Goal: Navigation & Orientation: Find specific page/section

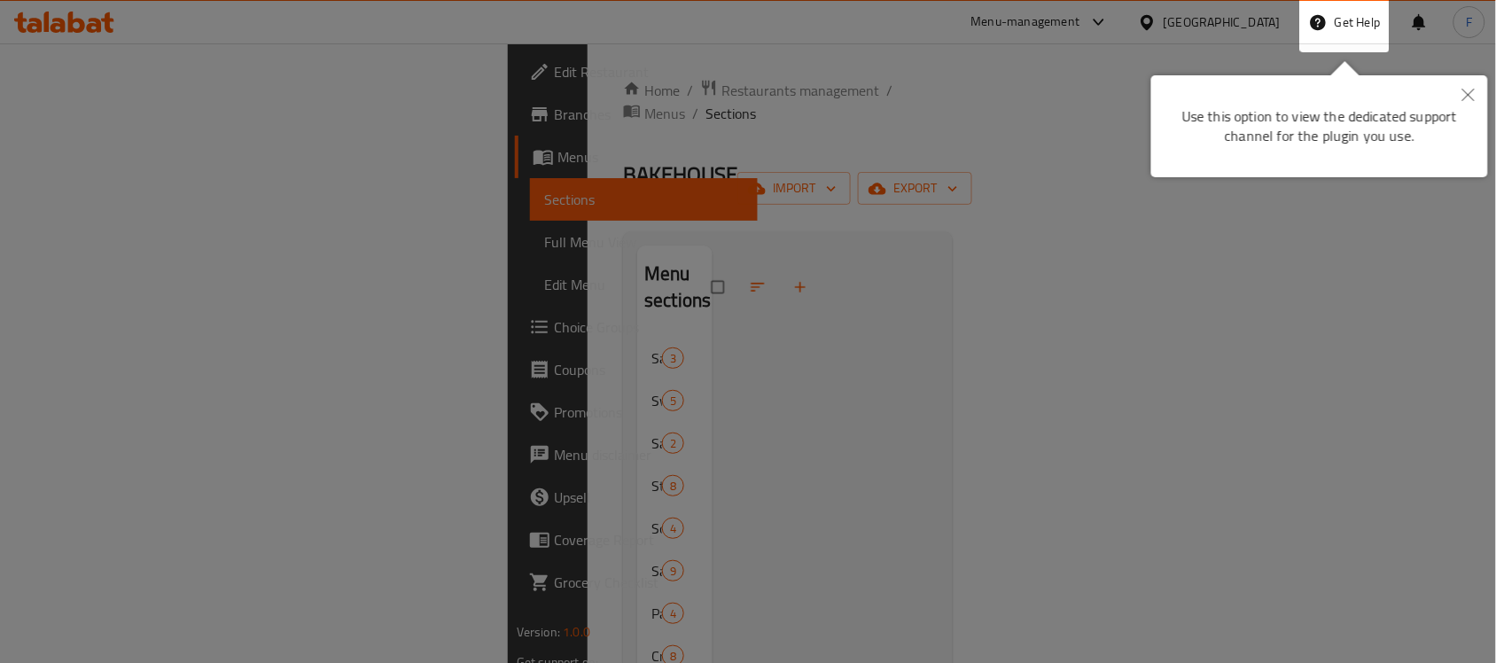
click at [1210, 100] on icon "Close" at bounding box center [1468, 95] width 12 height 12
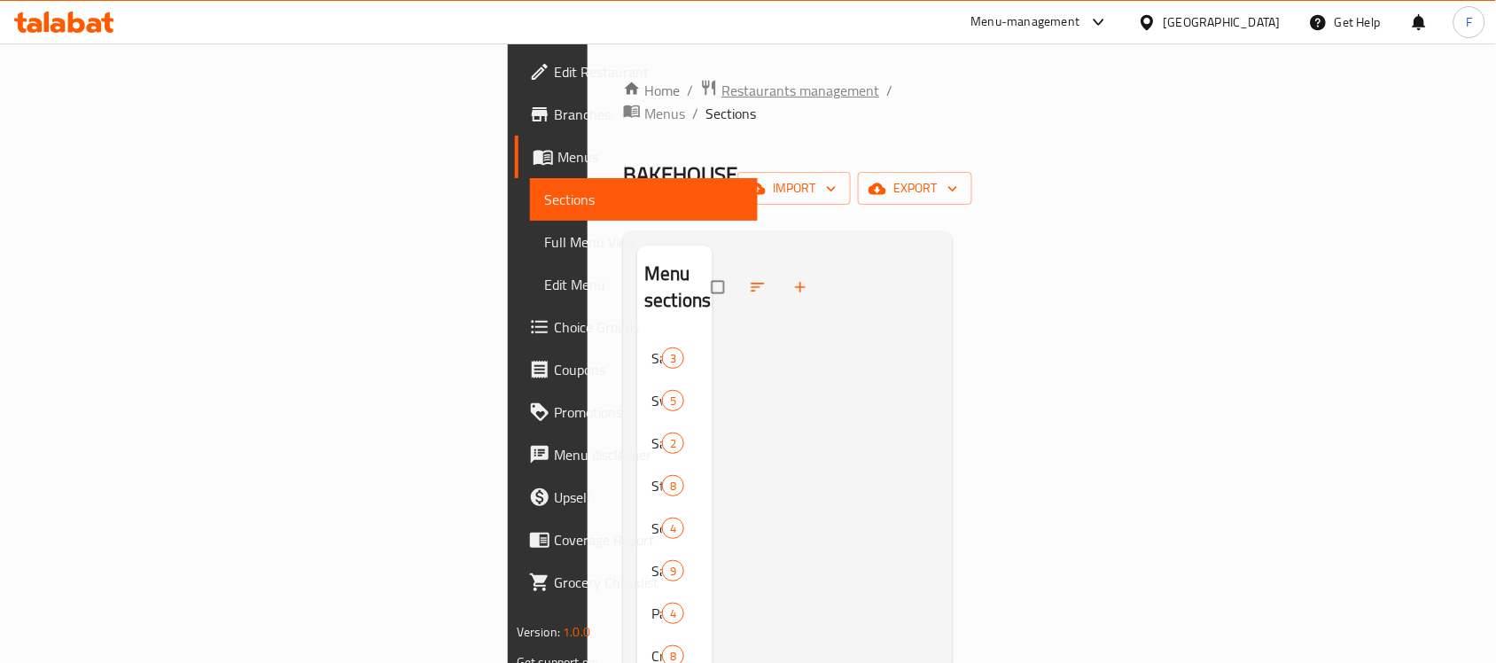
click at [721, 89] on span "Restaurants management" at bounding box center [800, 90] width 158 height 21
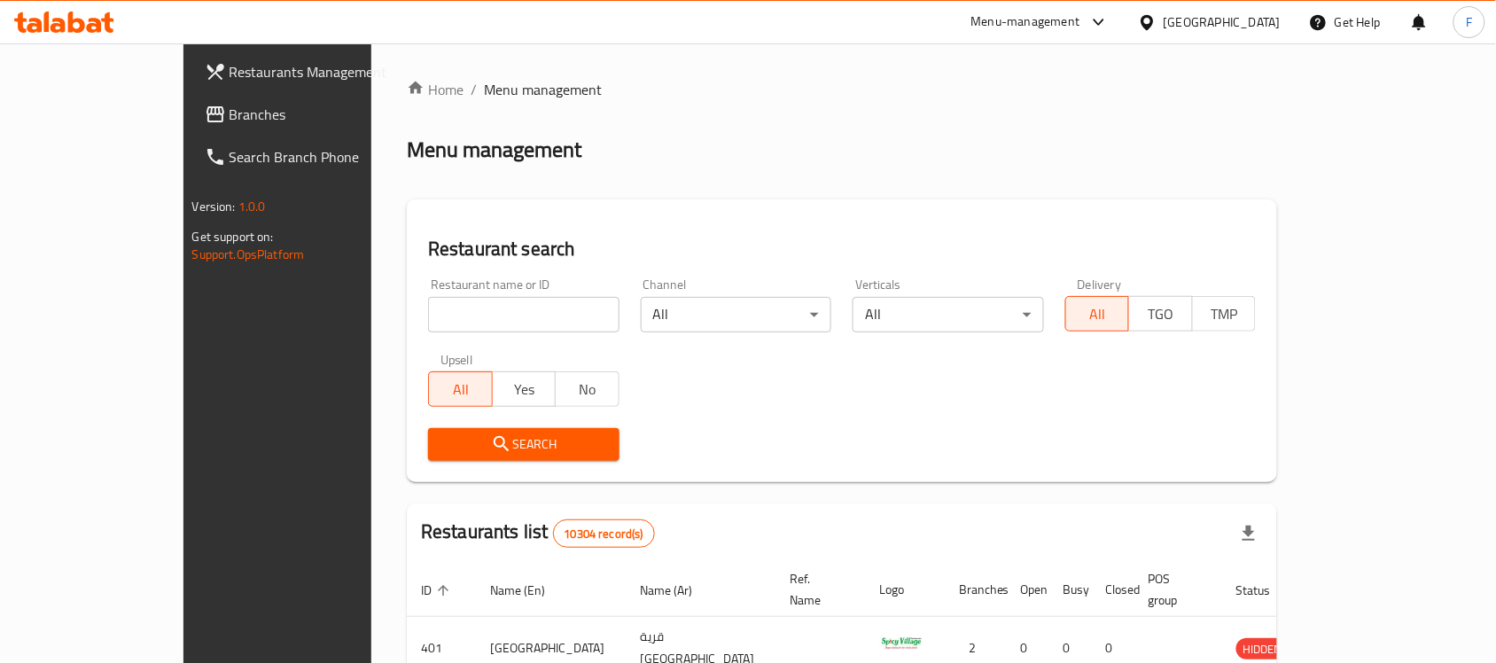
click at [1210, 27] on div "[GEOGRAPHIC_DATA]" at bounding box center [1221, 21] width 117 height 19
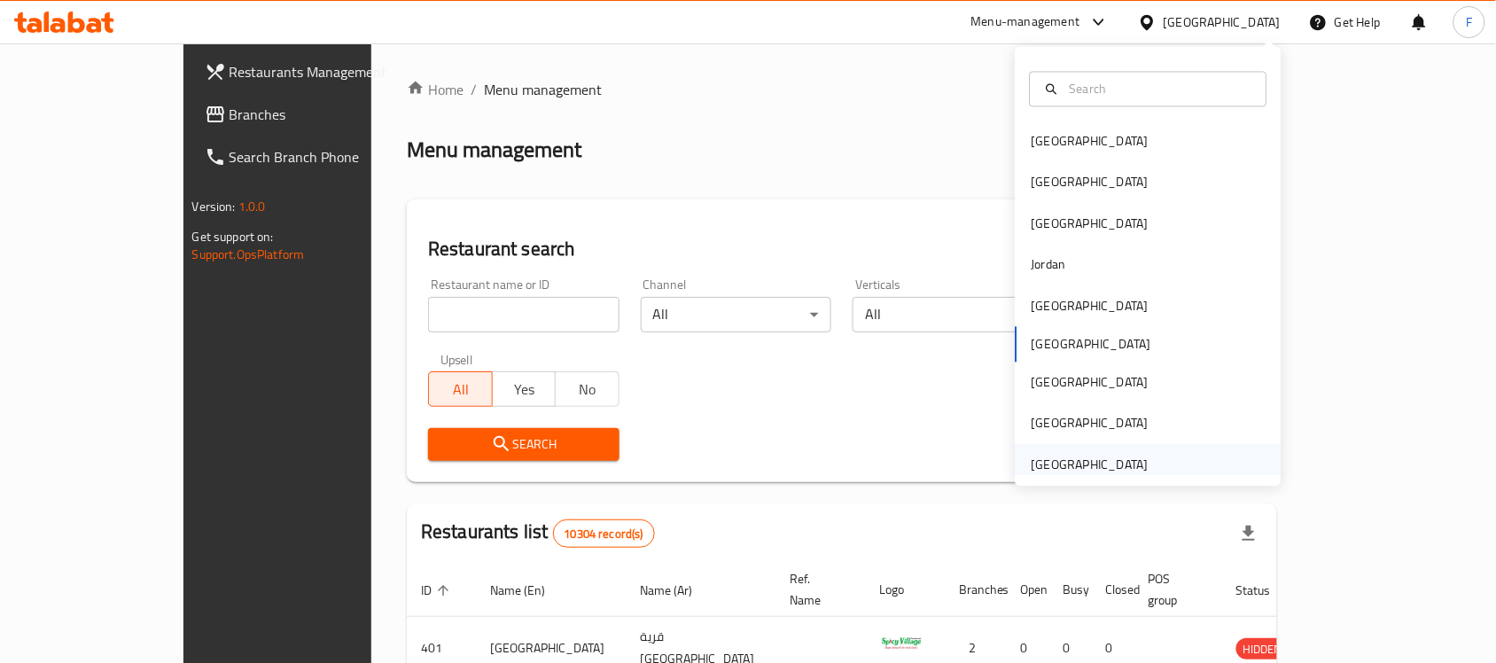
click at [1112, 458] on div "[GEOGRAPHIC_DATA]" at bounding box center [1089, 464] width 117 height 19
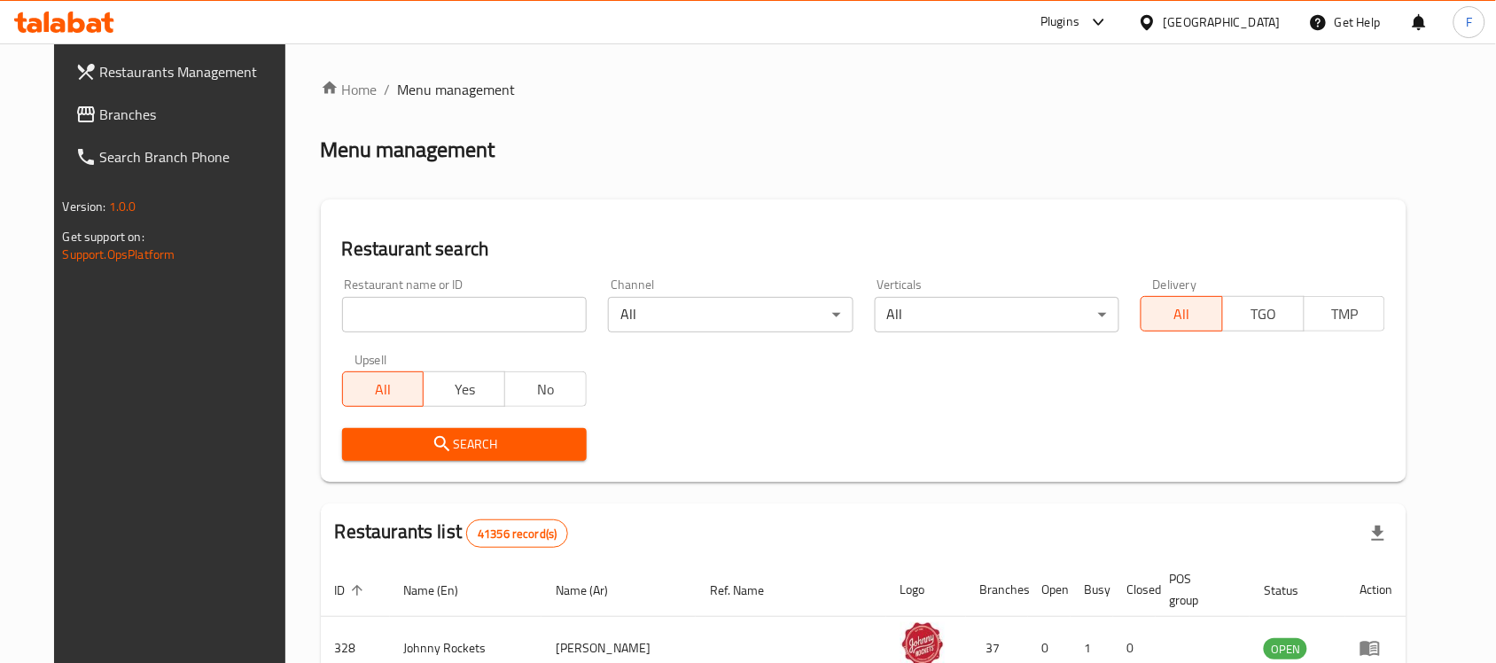
click at [1178, 29] on div "[GEOGRAPHIC_DATA]" at bounding box center [1221, 21] width 117 height 19
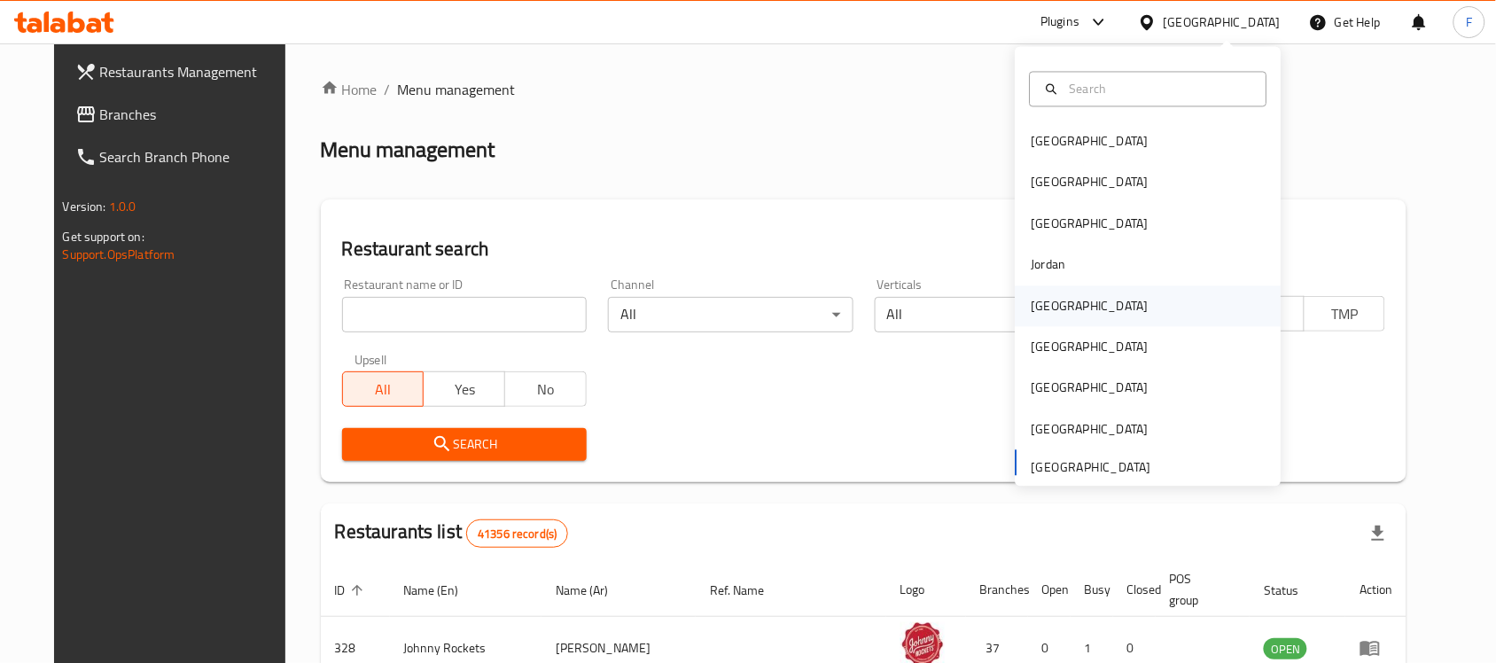
click at [1031, 299] on div "[GEOGRAPHIC_DATA]" at bounding box center [1089, 305] width 117 height 19
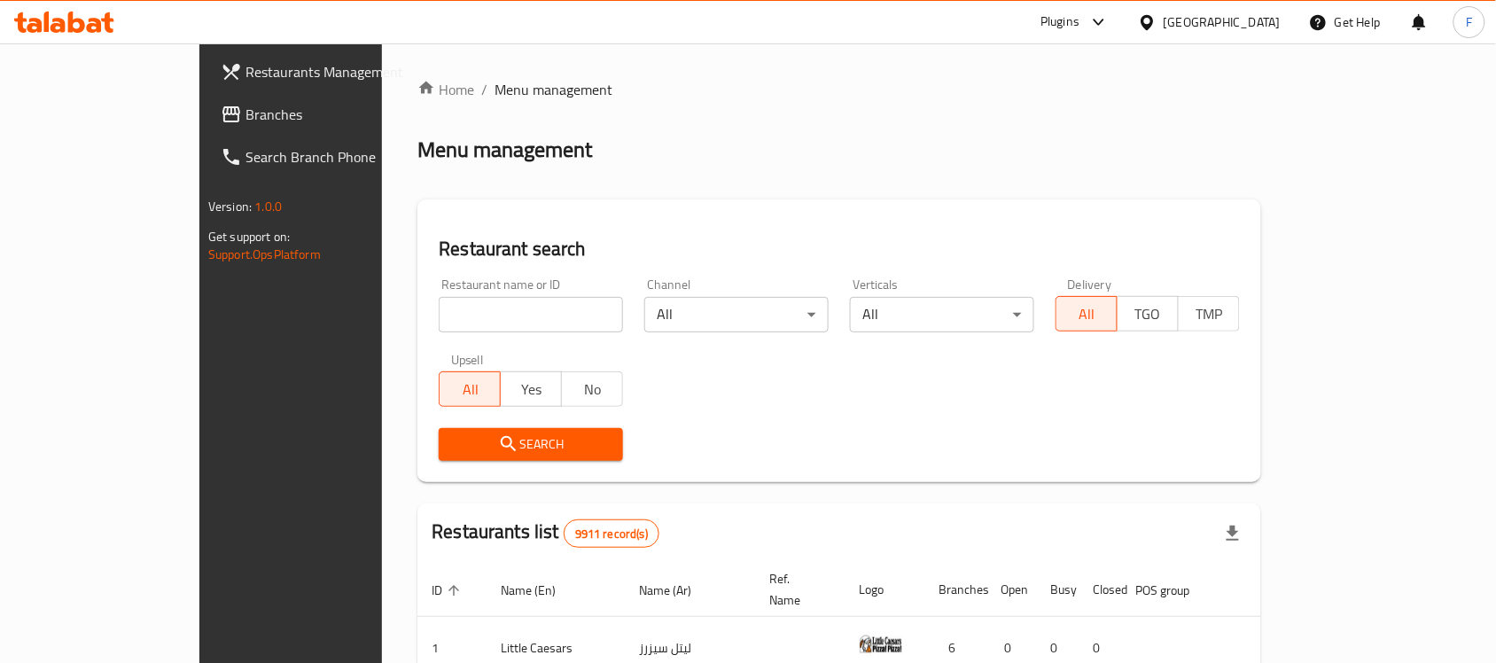
click at [245, 106] on span "Branches" at bounding box center [340, 114] width 190 height 21
